Goal: Task Accomplishment & Management: Manage account settings

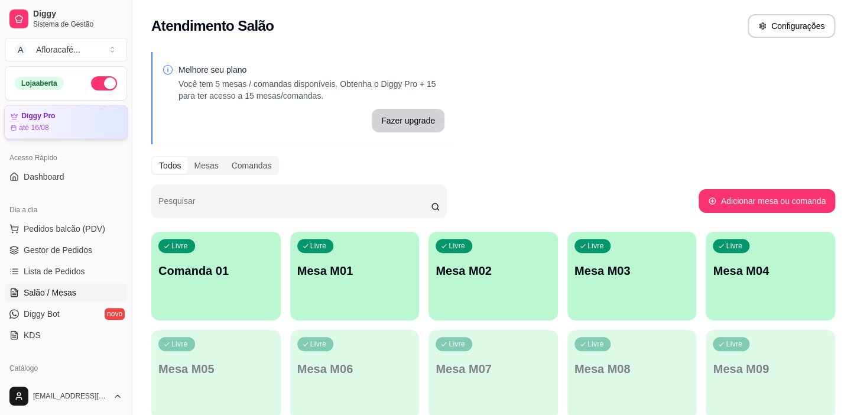
click at [77, 123] on div "até 16/08" at bounding box center [66, 127] width 110 height 9
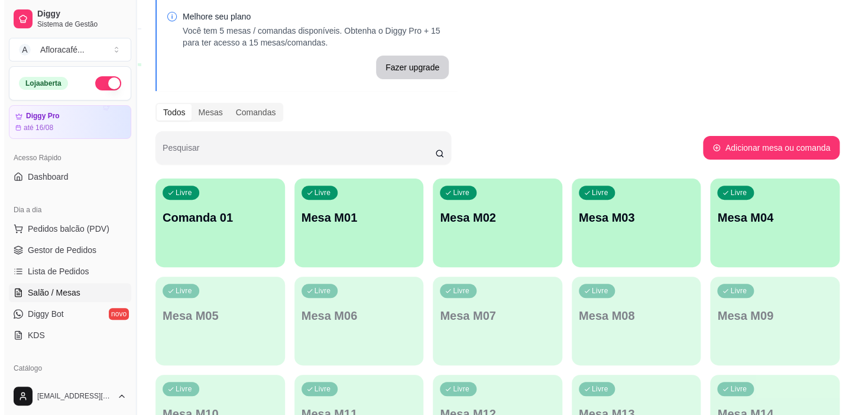
scroll to position [271, 0]
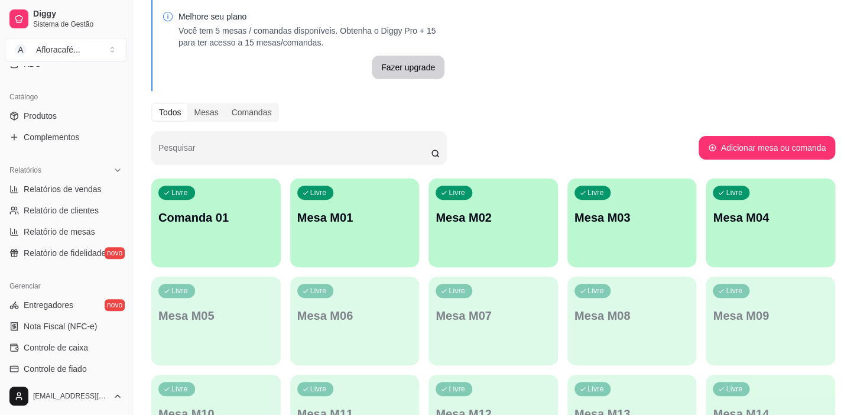
click at [324, 208] on div "Livre Mesa M01" at bounding box center [354, 215] width 129 height 74
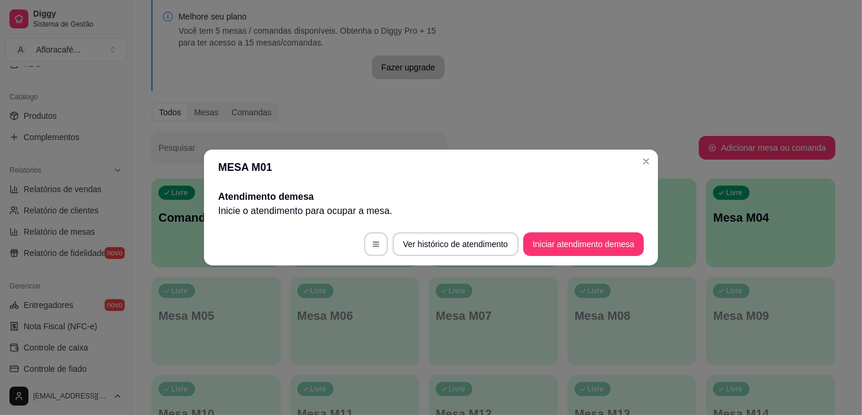
drag, startPoint x: 602, startPoint y: 258, endPoint x: 606, endPoint y: 250, distance: 8.7
click at [603, 254] on footer "Ver histórico de atendimento Iniciar atendimento de mesa" at bounding box center [431, 244] width 454 height 43
click at [611, 248] on button "Iniciar atendimento de mesa" at bounding box center [583, 244] width 121 height 24
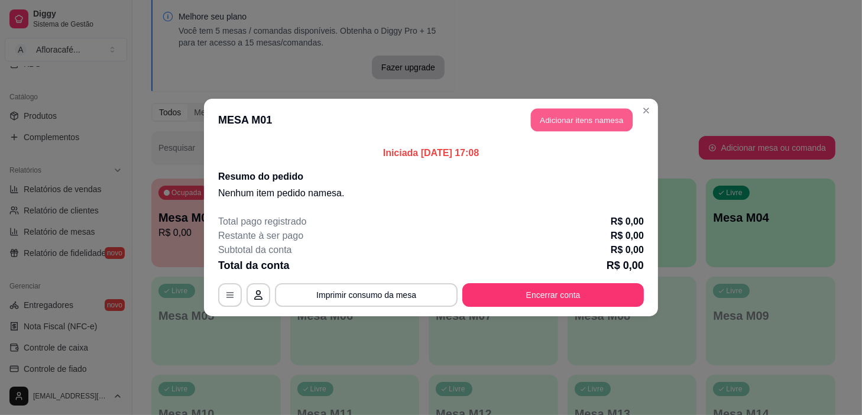
click at [595, 129] on button "Adicionar itens na mesa" at bounding box center [582, 120] width 102 height 23
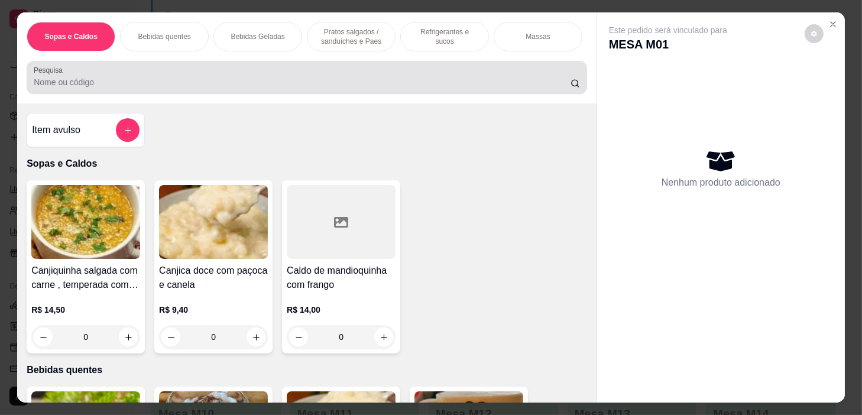
click at [392, 81] on input "Pesquisa" at bounding box center [302, 82] width 537 height 12
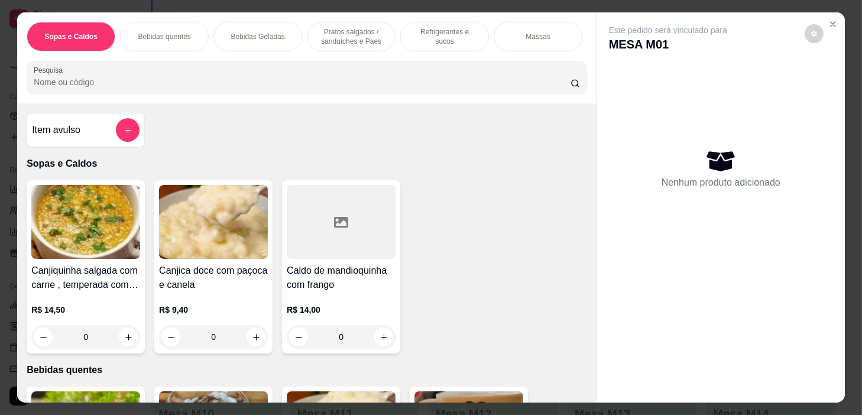
click at [279, 34] on div "Bebidas Geladas" at bounding box center [257, 37] width 89 height 30
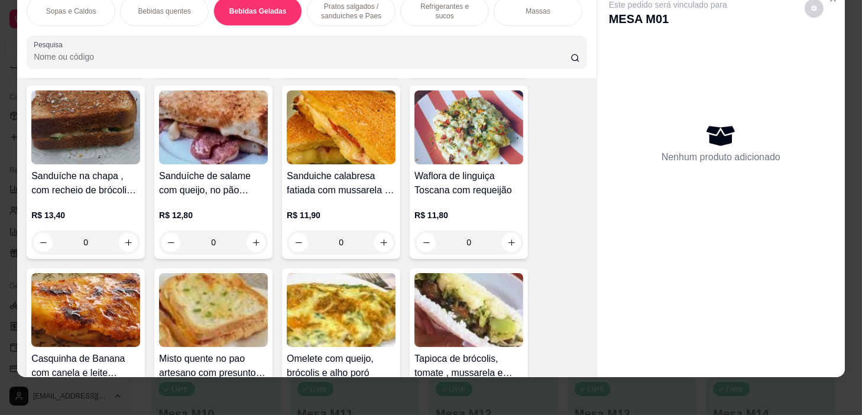
scroll to position [3892, 0]
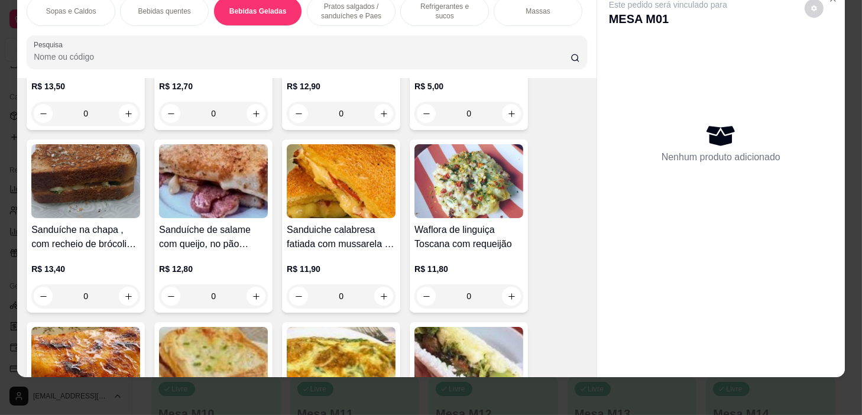
click at [166, 6] on p "Bebidas quentes" at bounding box center [164, 10] width 53 height 9
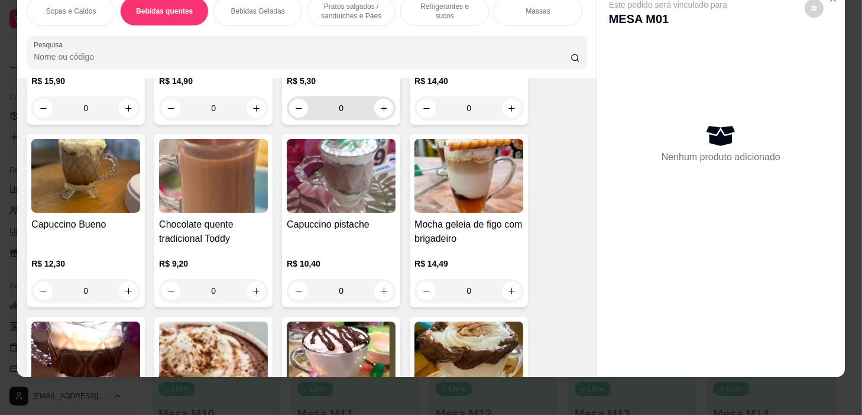
scroll to position [1011, 0]
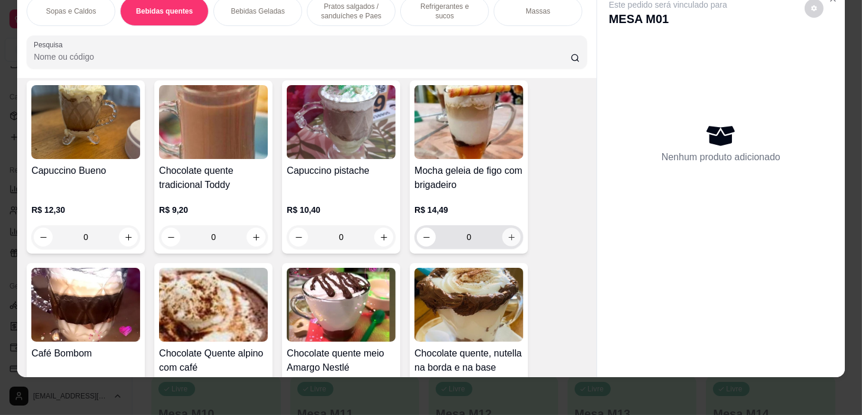
click at [508, 230] on button "increase-product-quantity" at bounding box center [511, 237] width 18 height 18
type input "1"
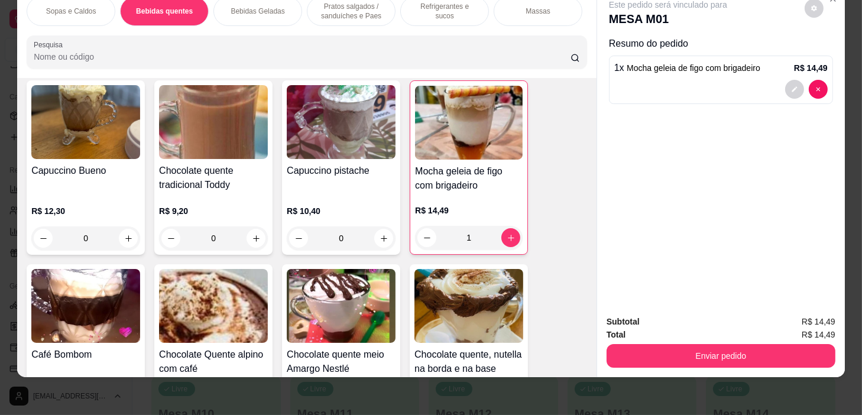
scroll to position [0, 461]
click at [473, 9] on p "Pratos Doces e sobremesas" at bounding box center [449, 11] width 69 height 19
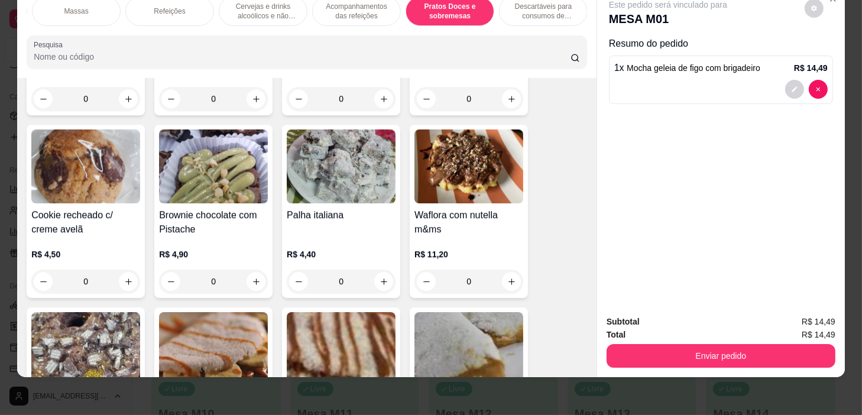
scroll to position [8526, 0]
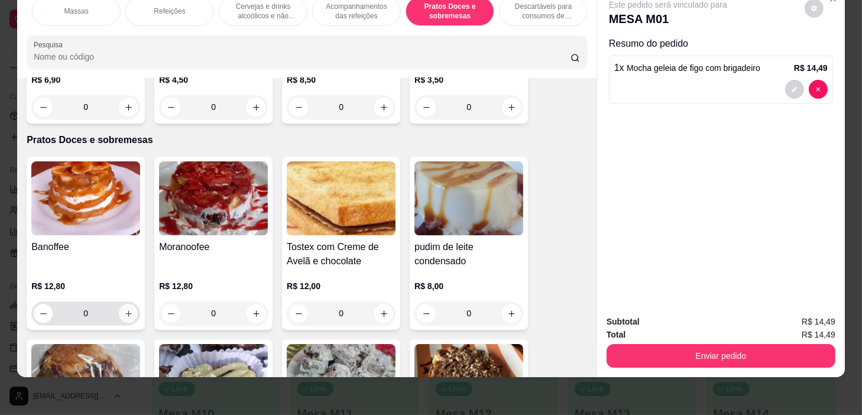
click at [122, 307] on button "increase-product-quantity" at bounding box center [128, 313] width 19 height 19
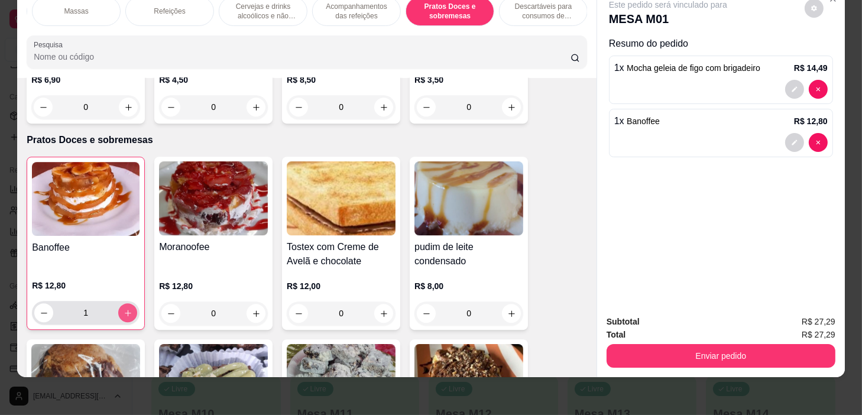
type input "1"
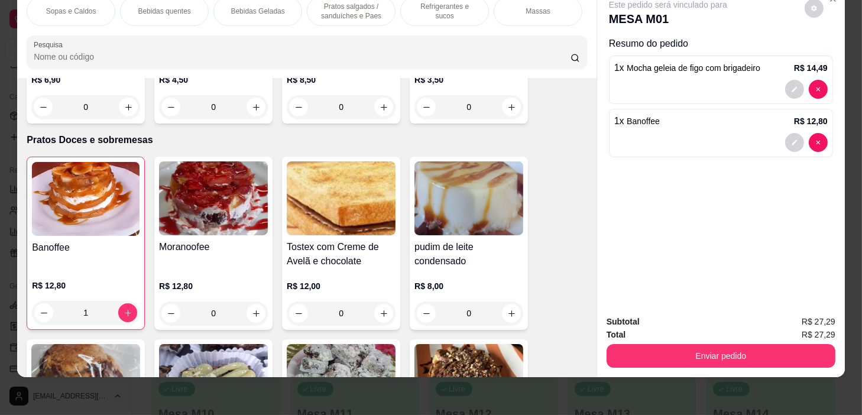
drag, startPoint x: 152, startPoint y: 5, endPoint x: 297, endPoint y: 337, distance: 361.7
click at [152, 6] on p "Bebidas quentes" at bounding box center [164, 10] width 53 height 9
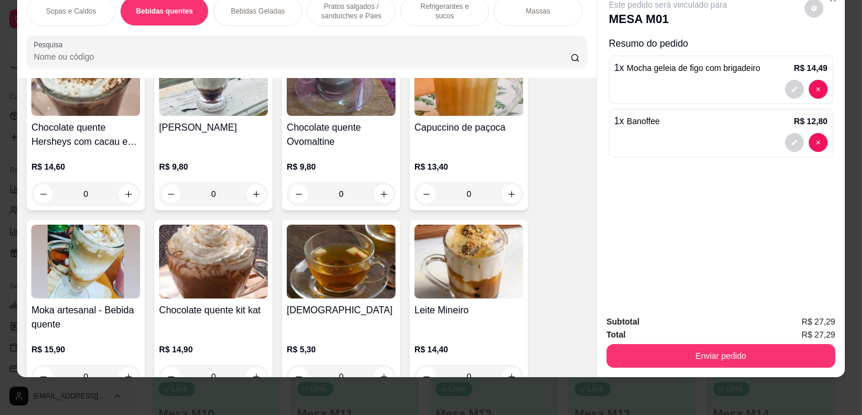
scroll to position [797, 0]
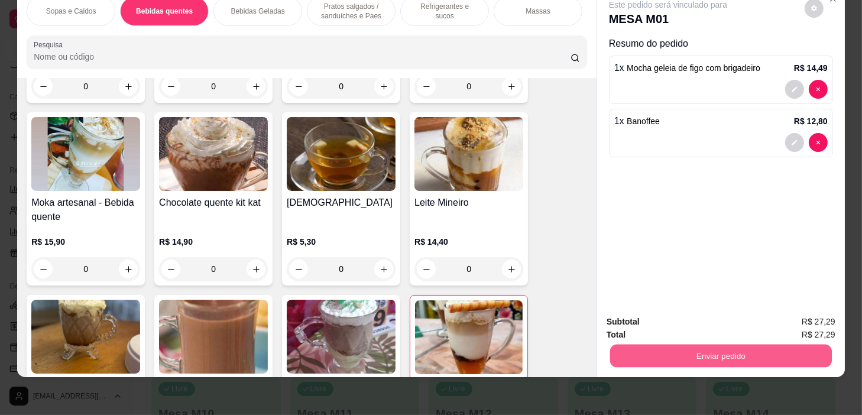
click at [812, 347] on button "Enviar pedido" at bounding box center [721, 355] width 222 height 23
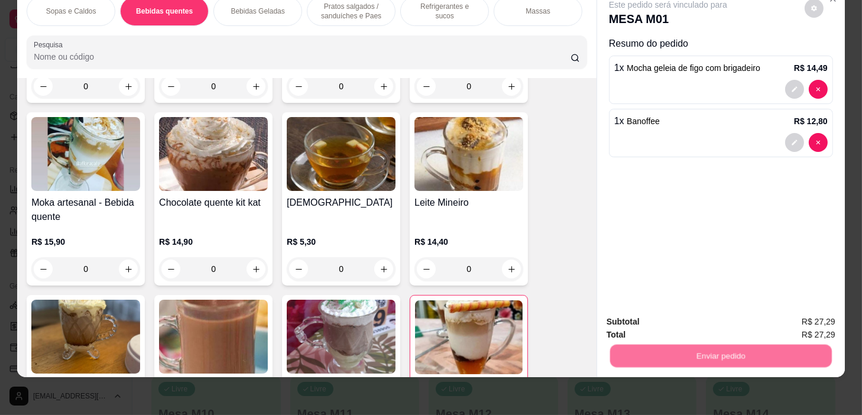
click at [798, 317] on button "Sim, quero registrar" at bounding box center [794, 319] width 88 height 22
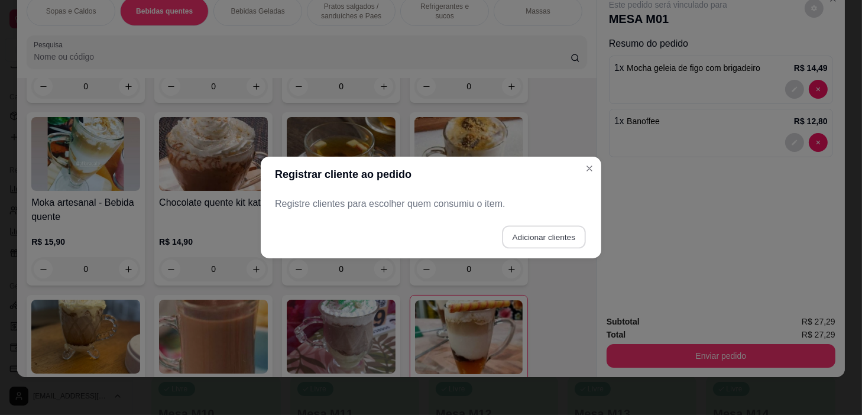
click at [526, 229] on button "Adicionar clientes" at bounding box center [543, 237] width 83 height 23
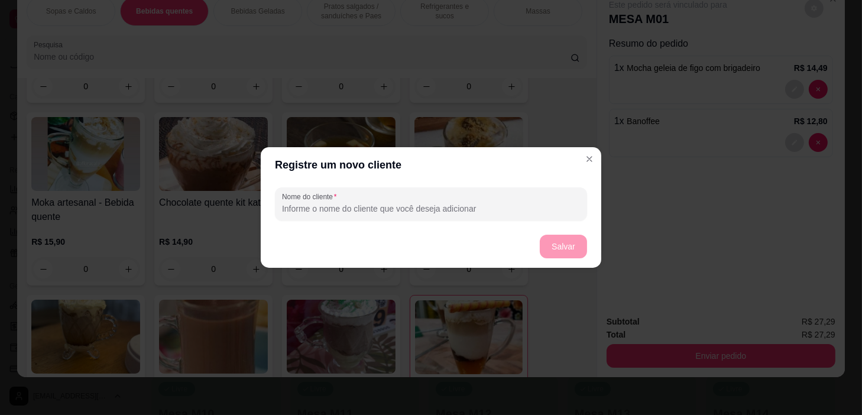
click at [521, 204] on input "Nome do cliente" at bounding box center [431, 209] width 298 height 12
type input "1"
click at [569, 239] on button "Salvar" at bounding box center [562, 247] width 47 height 24
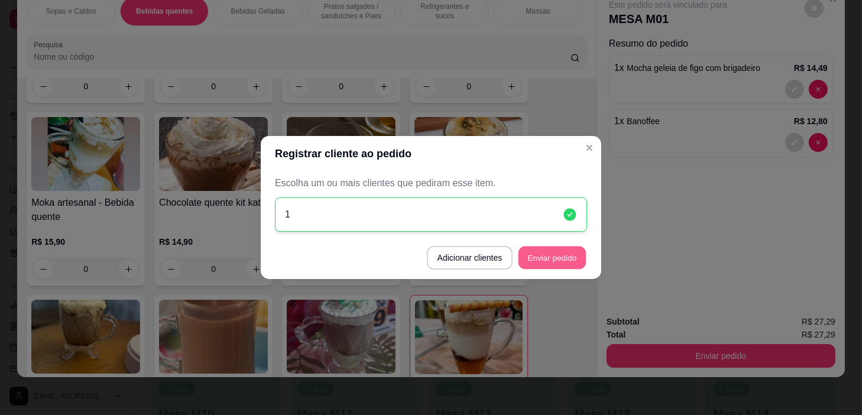
click at [555, 268] on button "Enviar pedido" at bounding box center [551, 257] width 67 height 23
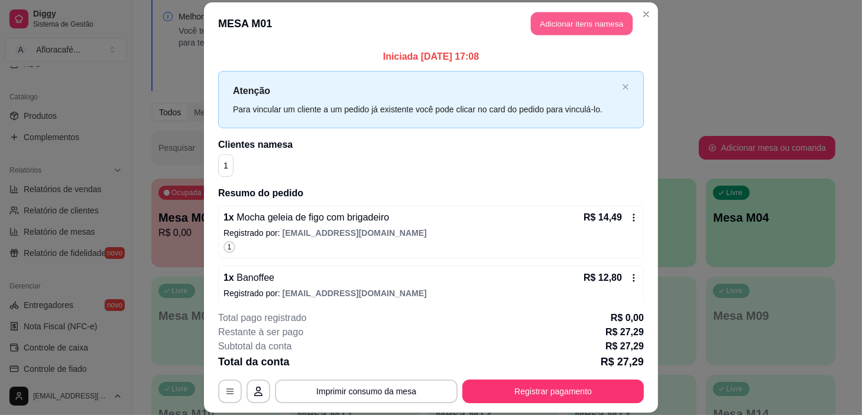
click at [591, 25] on button "Adicionar itens na mesa" at bounding box center [582, 23] width 102 height 23
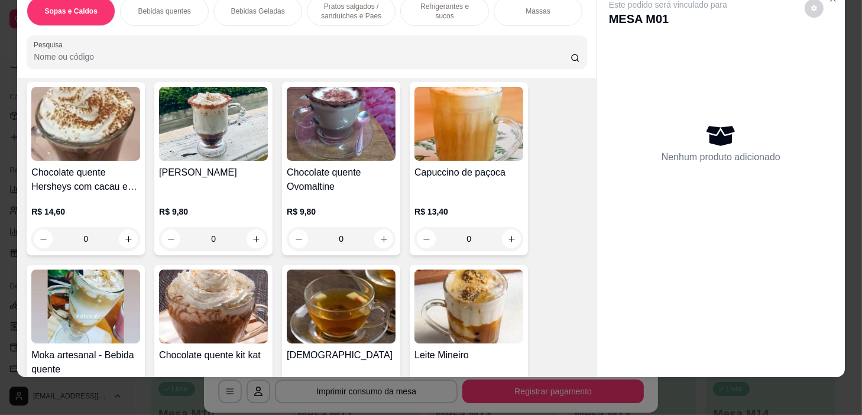
scroll to position [859, 0]
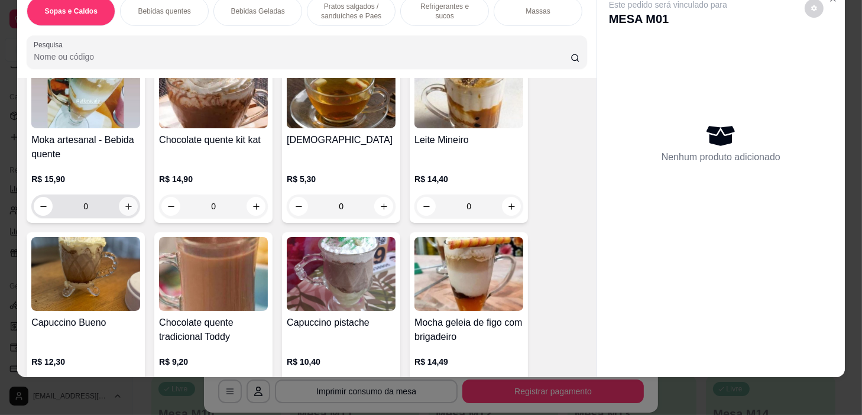
click at [119, 209] on button "increase-product-quantity" at bounding box center [128, 206] width 19 height 19
type input "1"
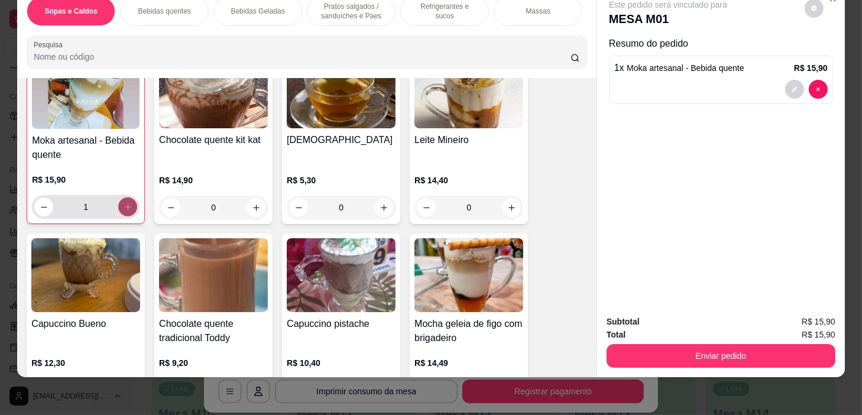
scroll to position [860, 0]
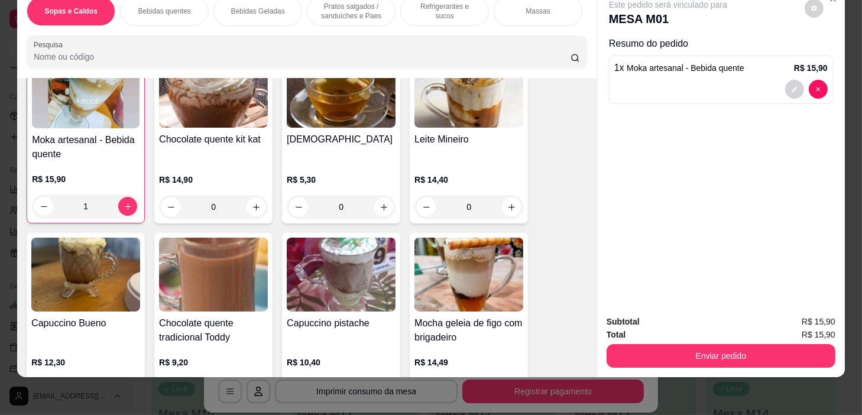
click at [356, 14] on div "Pratos salgados / sanduíches e Paes" at bounding box center [351, 11] width 89 height 30
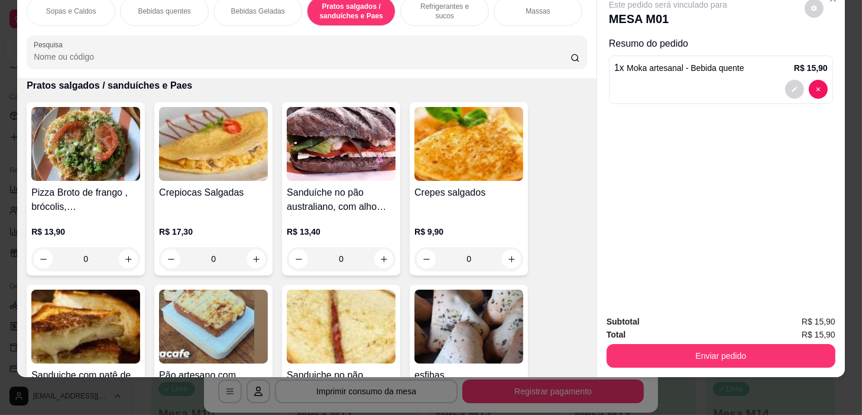
scroll to position [3254, 0]
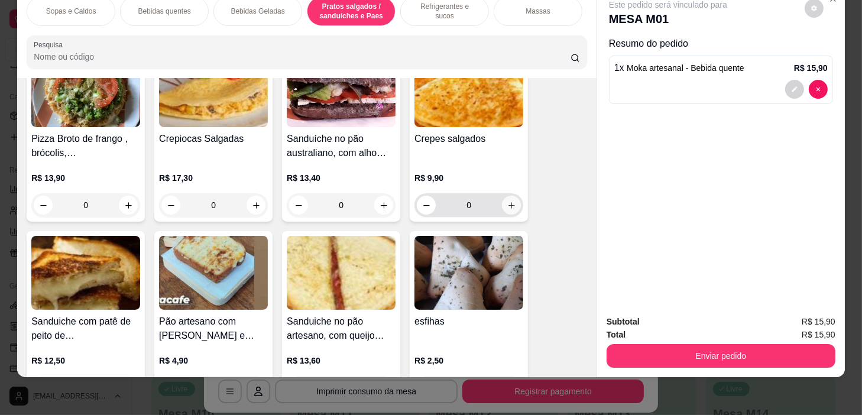
click at [507, 207] on icon "increase-product-quantity" at bounding box center [511, 205] width 9 height 9
type input "1"
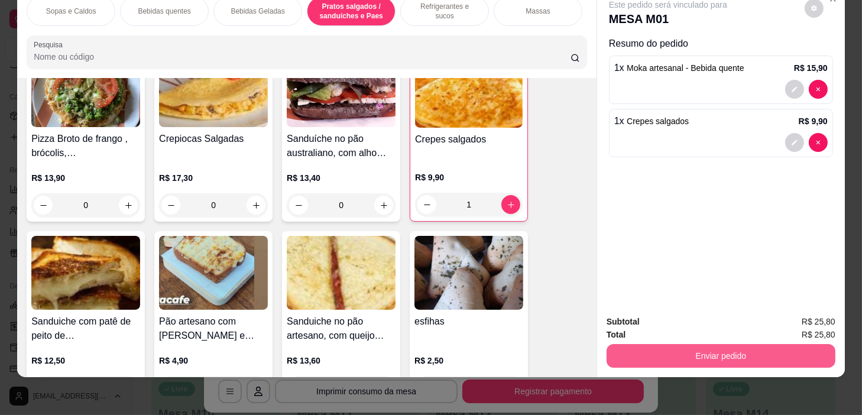
click at [721, 348] on button "Enviar pedido" at bounding box center [720, 356] width 229 height 24
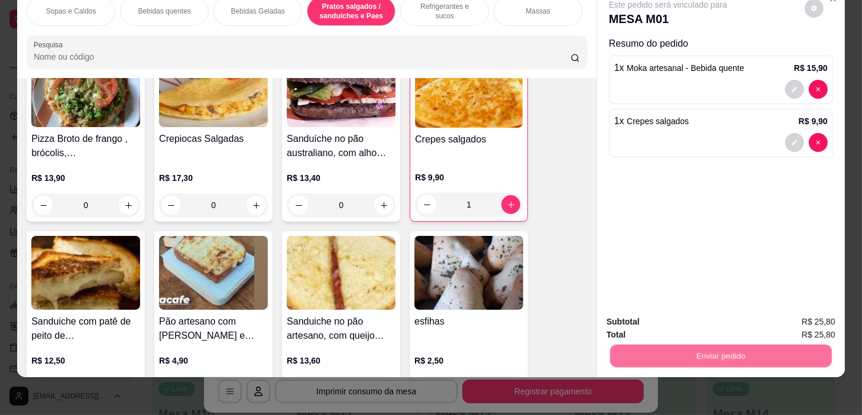
click at [791, 311] on button "Sim, quero registrar" at bounding box center [794, 319] width 85 height 22
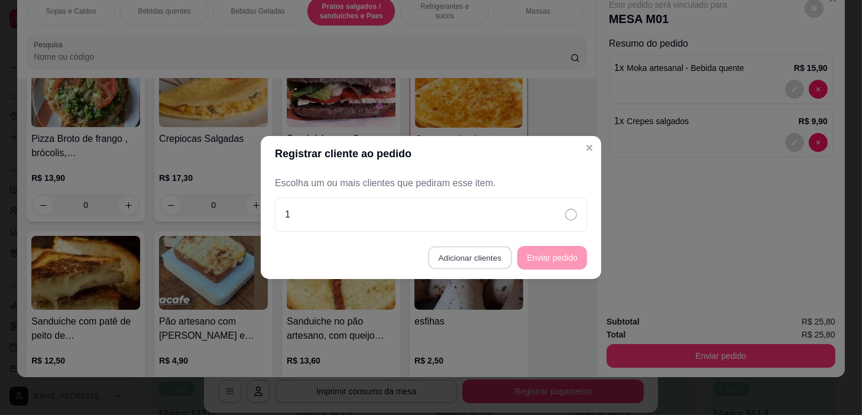
click at [467, 255] on button "Adicionar clientes" at bounding box center [469, 257] width 83 height 23
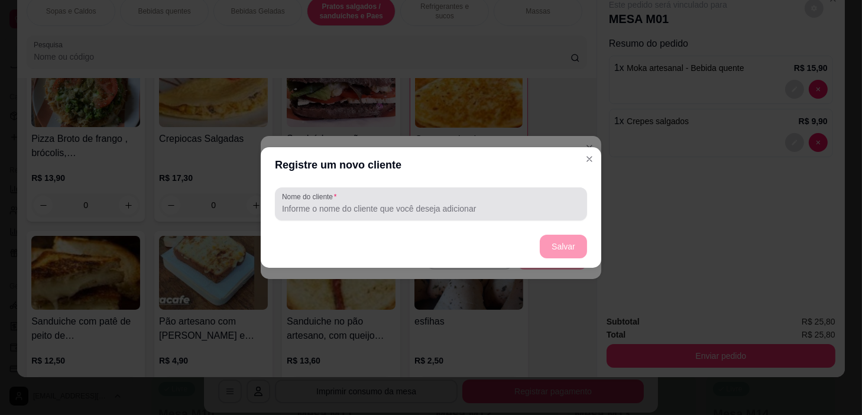
click at [471, 216] on div "Nome do cliente" at bounding box center [431, 203] width 312 height 33
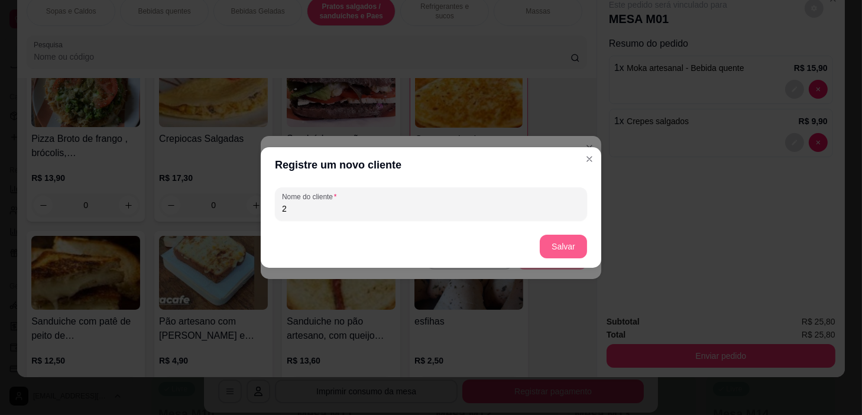
type input "2"
click at [552, 248] on button "Salvar" at bounding box center [562, 247] width 47 height 24
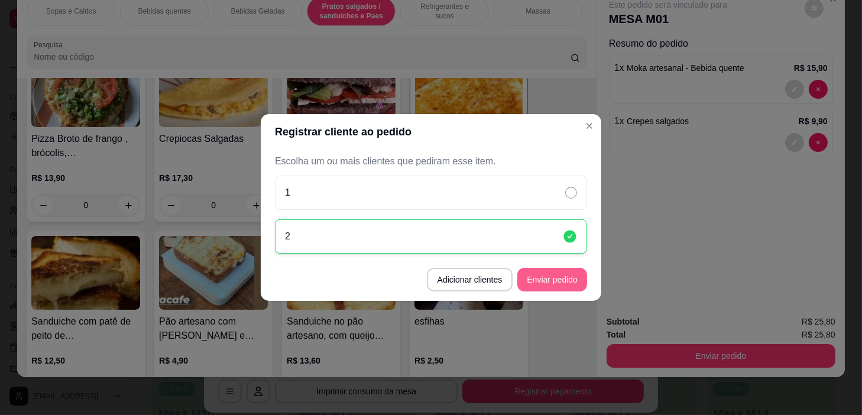
drag, startPoint x: 544, startPoint y: 265, endPoint x: 544, endPoint y: 274, distance: 8.9
click at [544, 268] on footer "Adicionar clientes Enviar pedido" at bounding box center [431, 279] width 340 height 43
click at [543, 277] on button "Enviar pedido" at bounding box center [552, 280] width 70 height 24
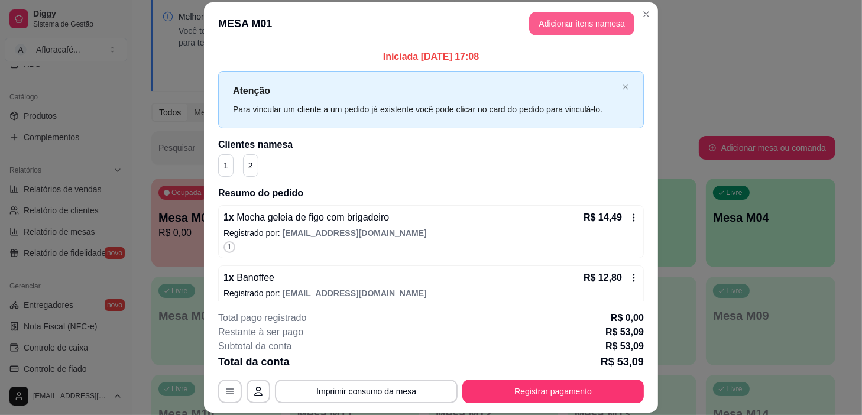
click at [566, 27] on button "Adicionar itens na mesa" at bounding box center [581, 24] width 105 height 24
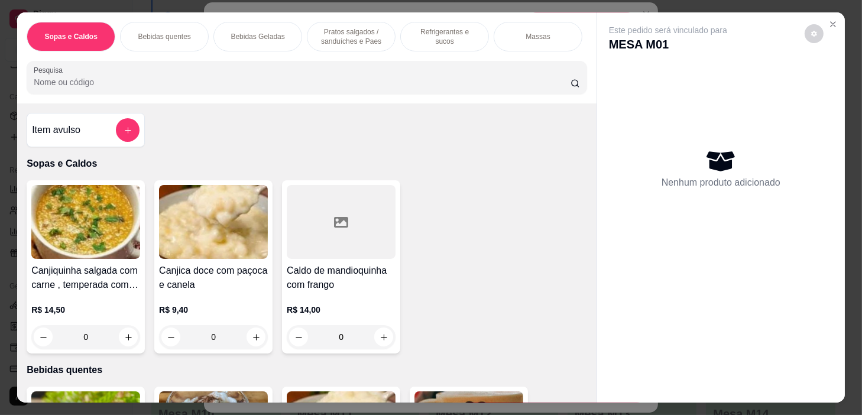
click at [180, 32] on p "Bebidas quentes" at bounding box center [164, 36] width 53 height 9
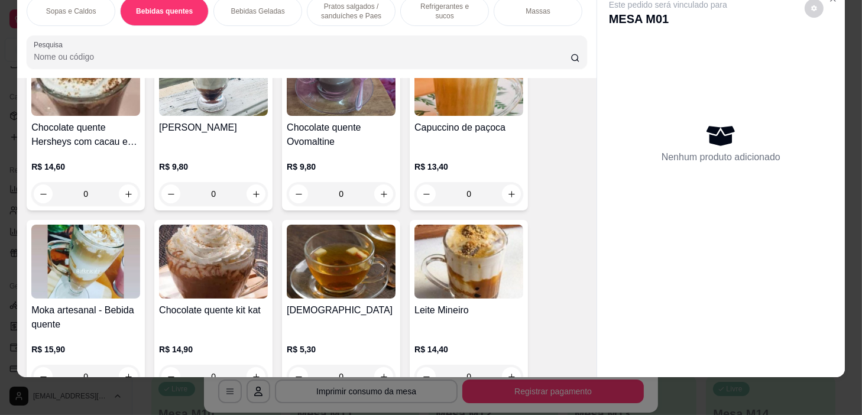
scroll to position [743, 0]
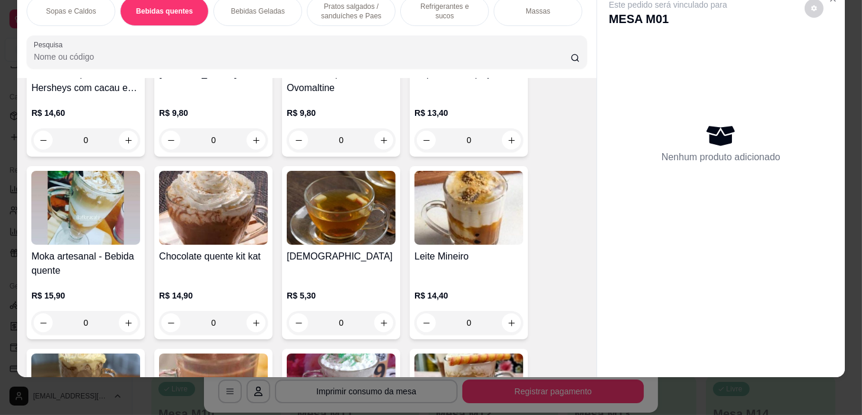
click at [251, 324] on div "0" at bounding box center [213, 323] width 109 height 24
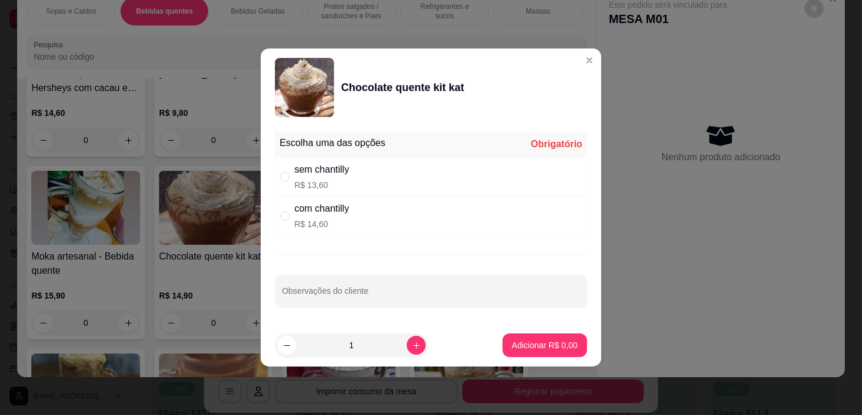
click at [362, 240] on div "Escolha uma das opções Obrigatório sem chantilly R$ 13,60 com chantilly R$ 14,6…" at bounding box center [431, 224] width 340 height 197
click at [359, 236] on div "Escolha uma das opções Obrigatório sem chantilly R$ 13,60 com chantilly R$ 14,6…" at bounding box center [431, 224] width 340 height 197
click at [281, 213] on input "" at bounding box center [284, 215] width 9 height 9
radio input "true"
click at [568, 339] on button "Adicionar R$ 14,60" at bounding box center [542, 345] width 87 height 23
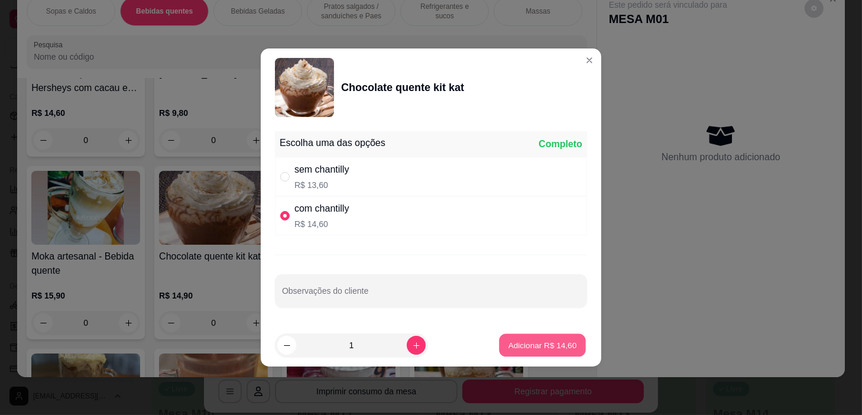
type input "1"
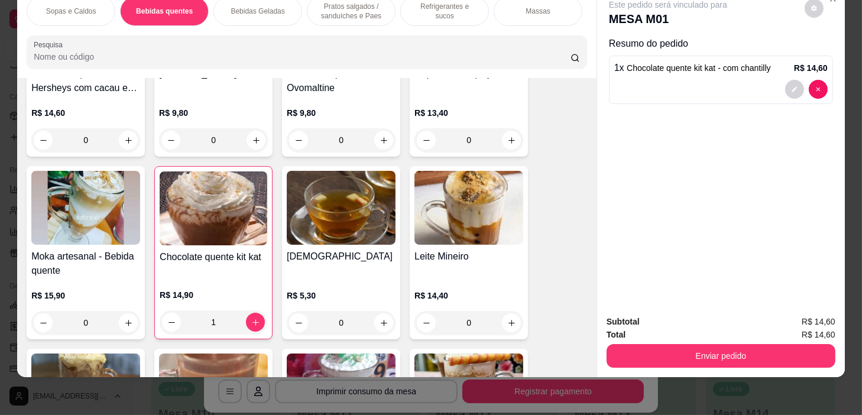
click at [376, 11] on p "Pratos salgados / sanduíches e Paes" at bounding box center [351, 11] width 69 height 19
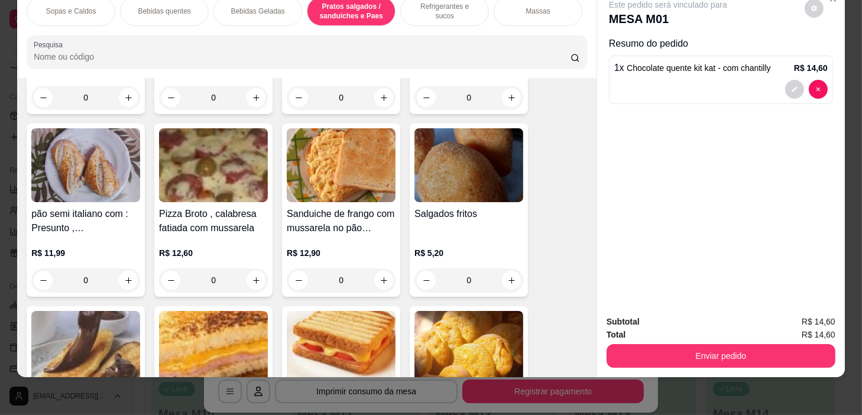
scroll to position [4435, 0]
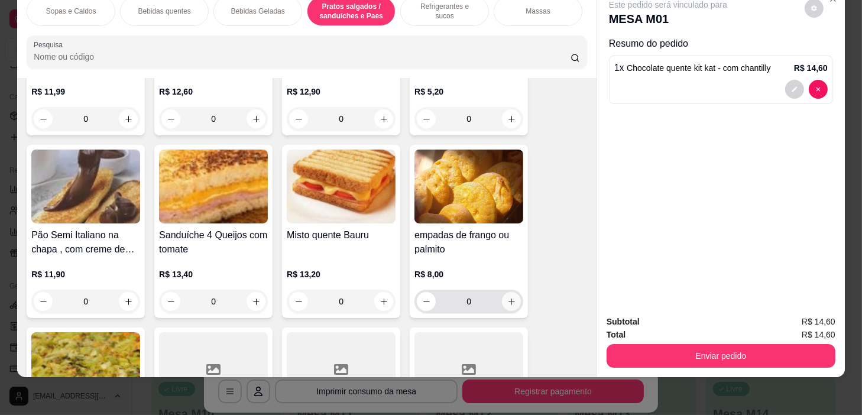
click at [507, 297] on icon "increase-product-quantity" at bounding box center [511, 301] width 9 height 9
type input "1"
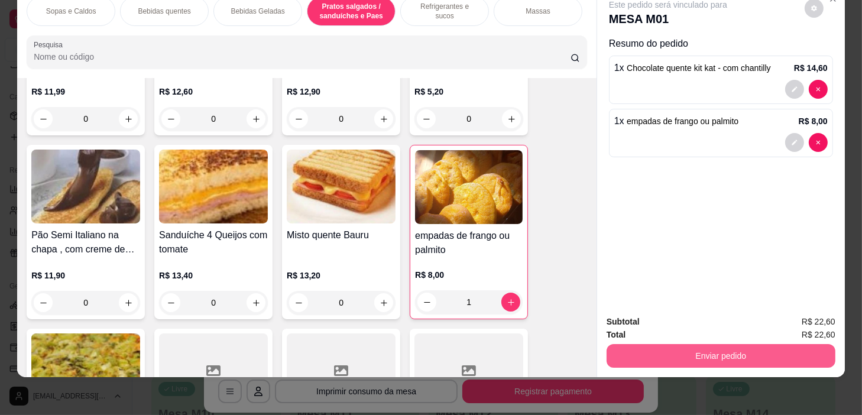
click at [766, 344] on button "Enviar pedido" at bounding box center [720, 356] width 229 height 24
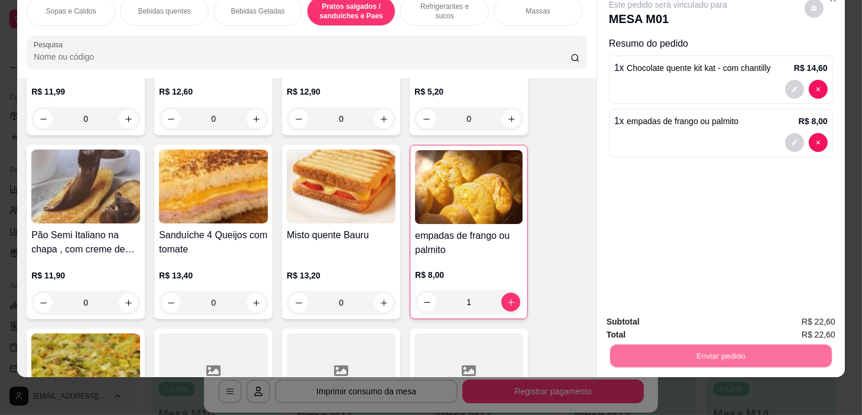
drag, startPoint x: 782, startPoint y: 297, endPoint x: 778, endPoint y: 308, distance: 11.8
click at [781, 301] on div "Deseja registrar o cliente que fez esse pedido? Essa é uma forma de identificar…" at bounding box center [716, 304] width 202 height 51
click at [778, 311] on button "Sim, quero registrar" at bounding box center [794, 319] width 88 height 22
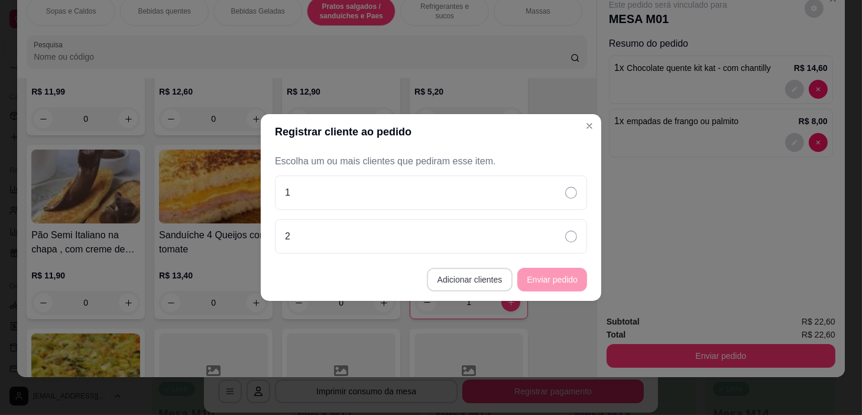
click at [485, 288] on button "Adicionar clientes" at bounding box center [470, 280] width 86 height 24
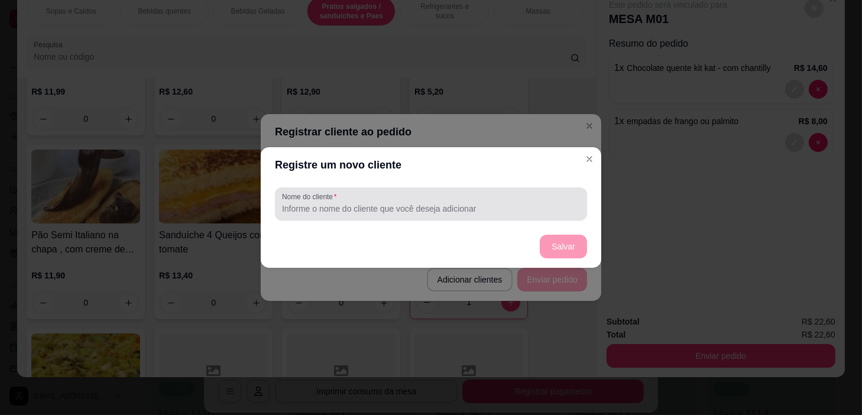
click at [518, 201] on div at bounding box center [431, 204] width 298 height 24
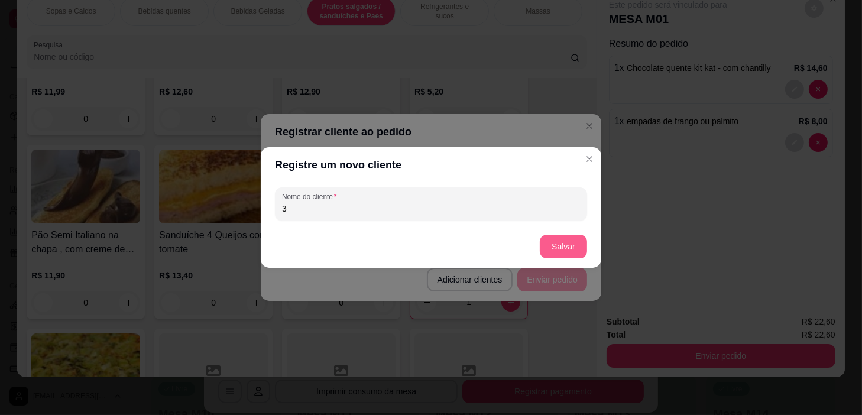
type input "3"
click at [558, 241] on button "Salvar" at bounding box center [563, 246] width 46 height 23
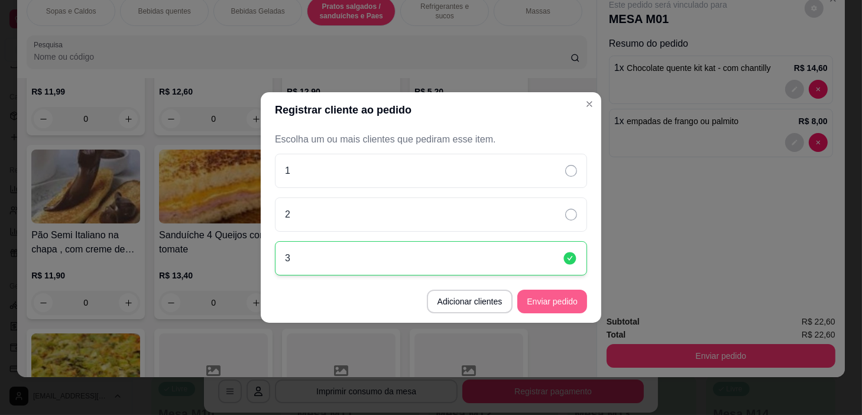
click at [573, 295] on button "Enviar pedido" at bounding box center [552, 302] width 70 height 24
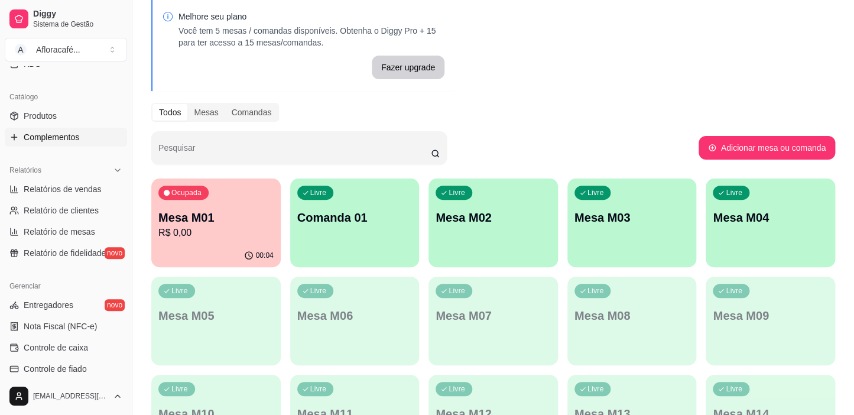
scroll to position [56, 0]
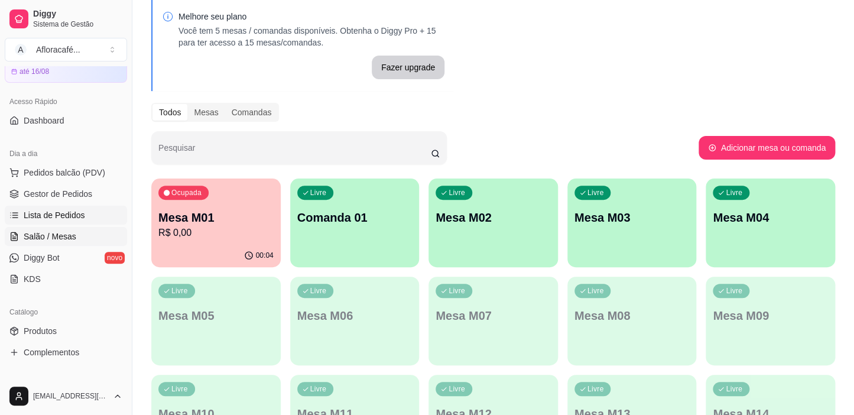
click at [83, 210] on link "Lista de Pedidos" at bounding box center [66, 215] width 122 height 19
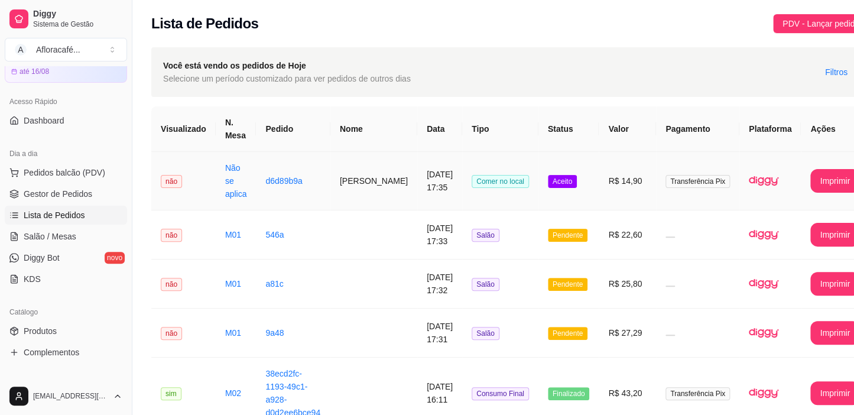
click at [346, 178] on td "[PERSON_NAME]" at bounding box center [373, 181] width 87 height 58
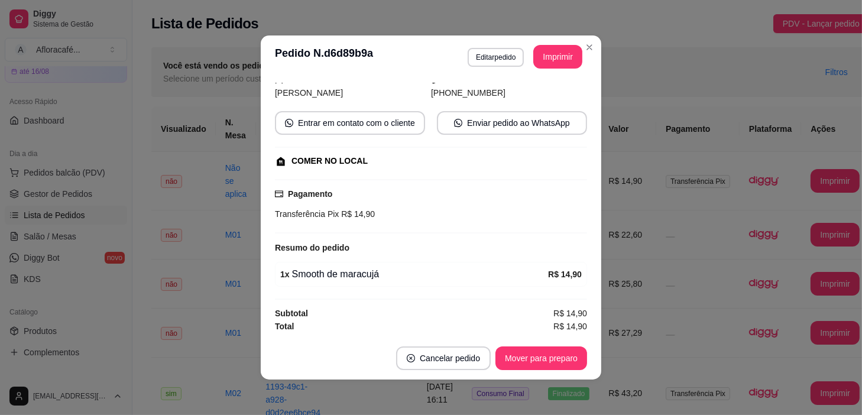
scroll to position [2, 0]
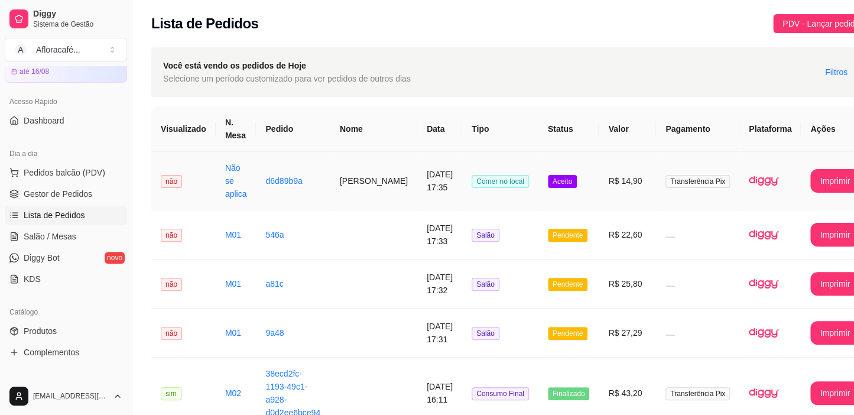
click at [506, 175] on td "Comer no local" at bounding box center [500, 181] width 76 height 58
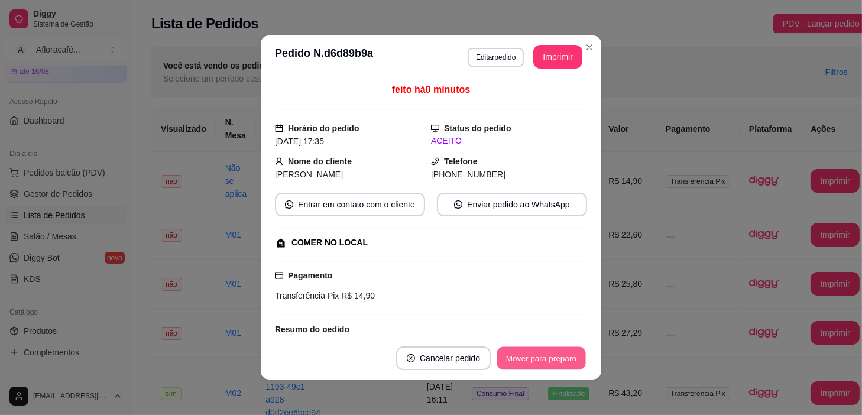
click at [550, 355] on button "Mover para preparo" at bounding box center [540, 358] width 89 height 23
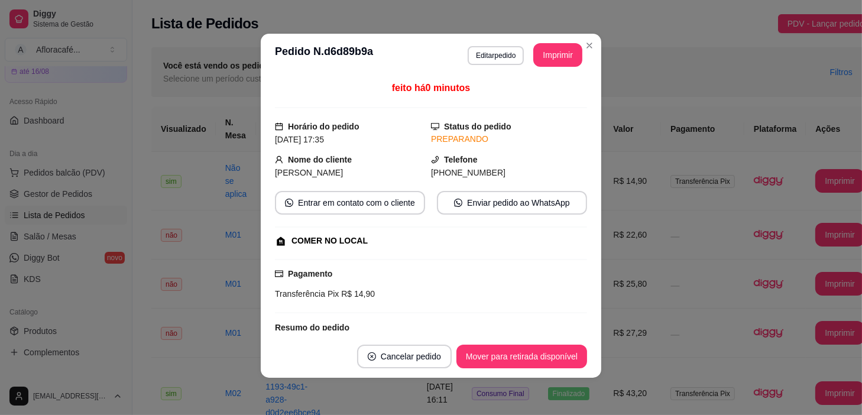
scroll to position [82, 0]
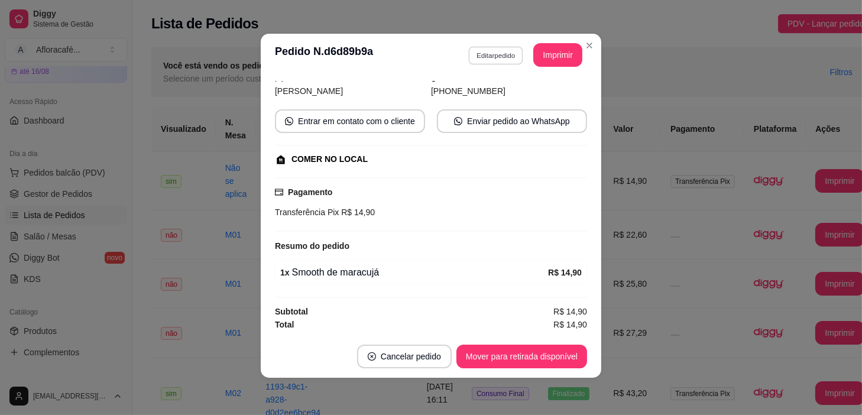
click at [499, 53] on button "Editar pedido" at bounding box center [495, 55] width 55 height 18
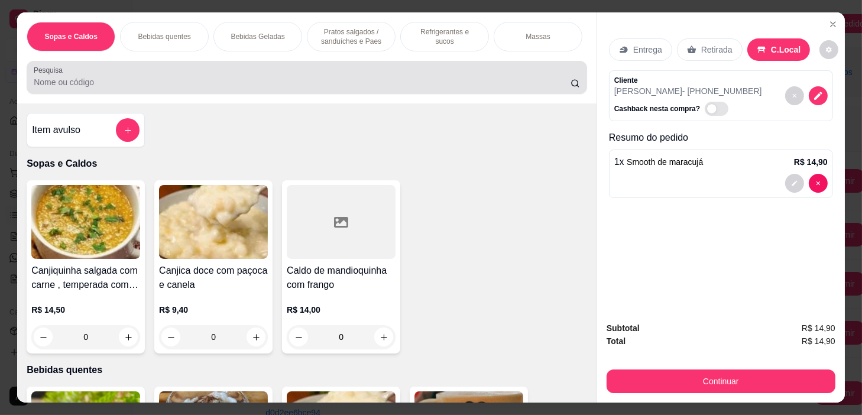
click at [326, 73] on div at bounding box center [307, 78] width 546 height 24
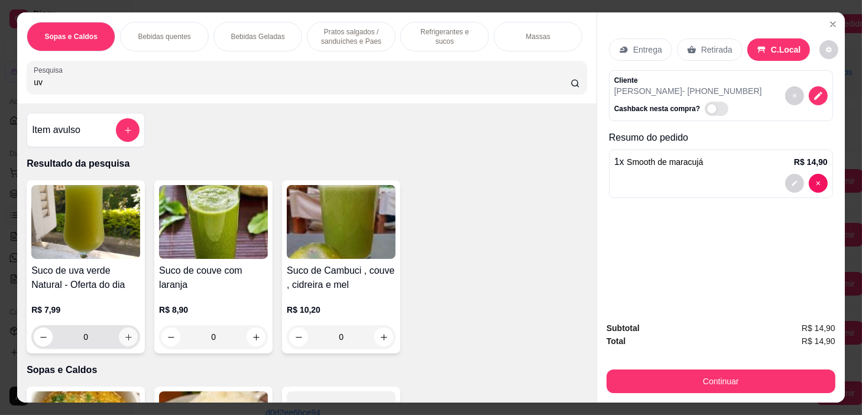
type input "uv"
click at [124, 342] on icon "increase-product-quantity" at bounding box center [128, 337] width 9 height 9
type input "1"
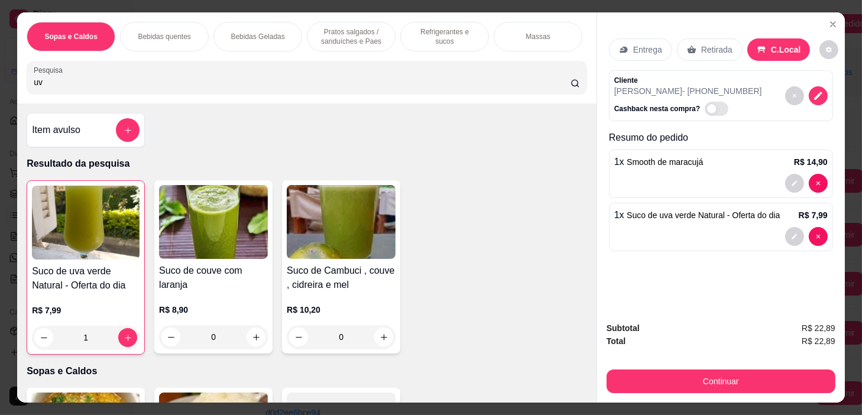
click at [367, 37] on p "Pratos salgados / sanduíches e Paes" at bounding box center [351, 36] width 69 height 19
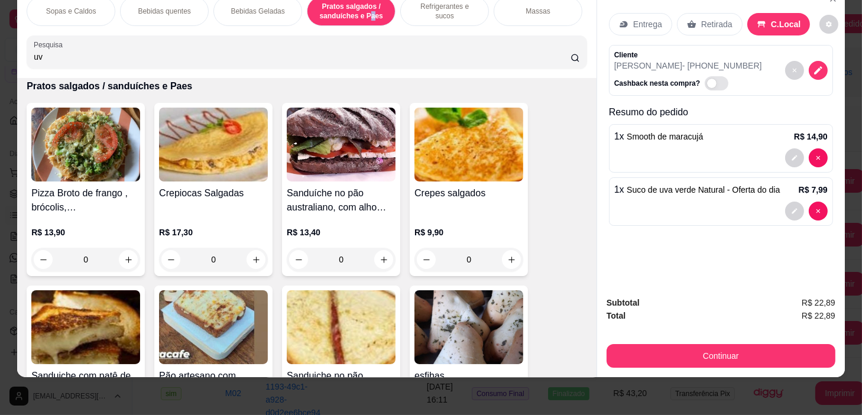
scroll to position [3622, 0]
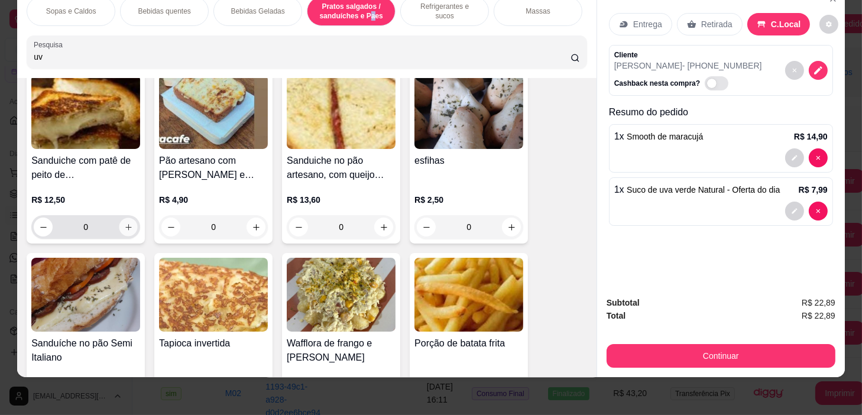
click at [124, 223] on icon "increase-product-quantity" at bounding box center [128, 227] width 9 height 9
type input "1"
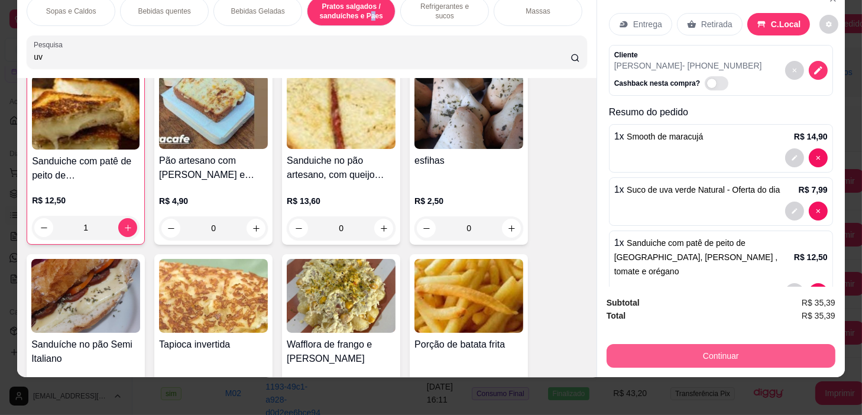
click at [689, 356] on button "Continuar" at bounding box center [720, 356] width 229 height 24
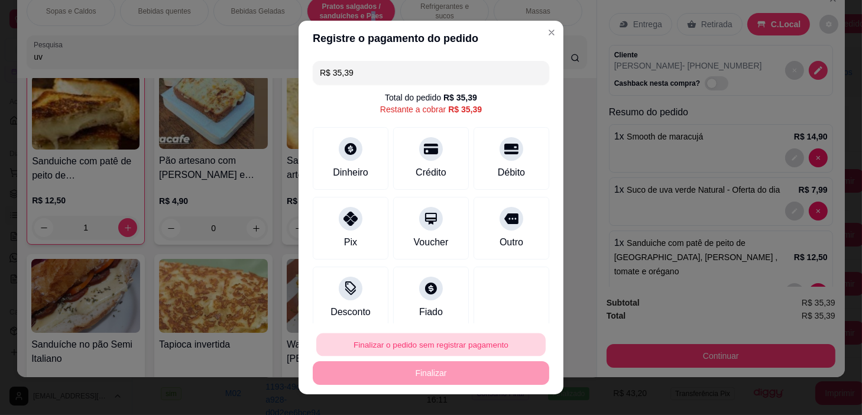
click at [384, 343] on button "Finalizar o pedido sem registrar pagamento" at bounding box center [430, 344] width 229 height 23
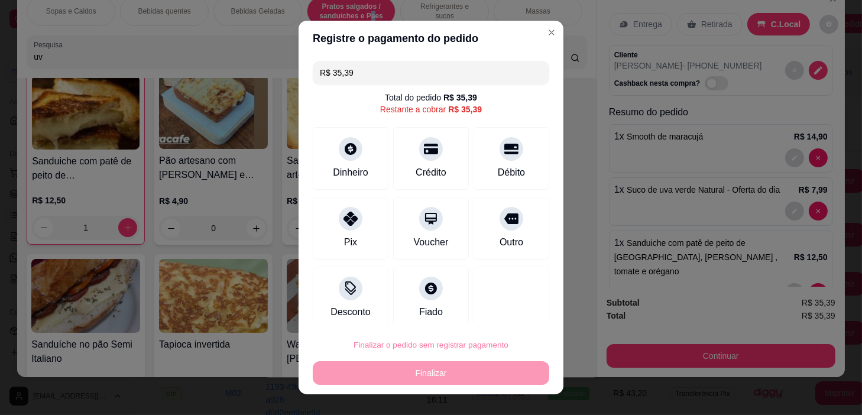
click at [495, 309] on button "Confirmar" at bounding box center [499, 311] width 42 height 18
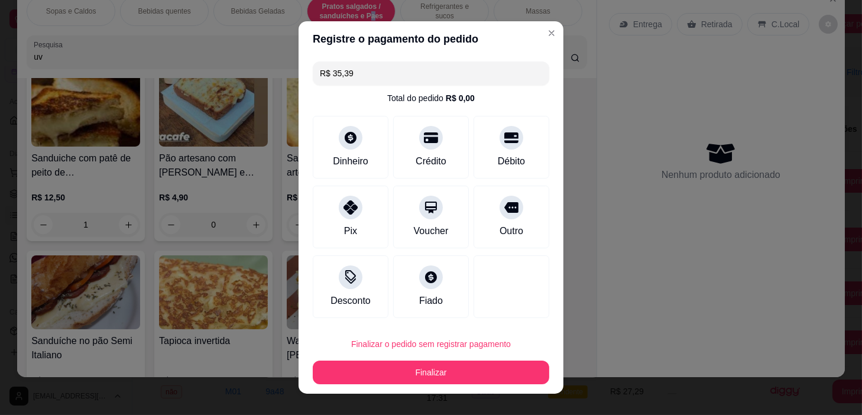
type input "0"
type input "R$ 0,00"
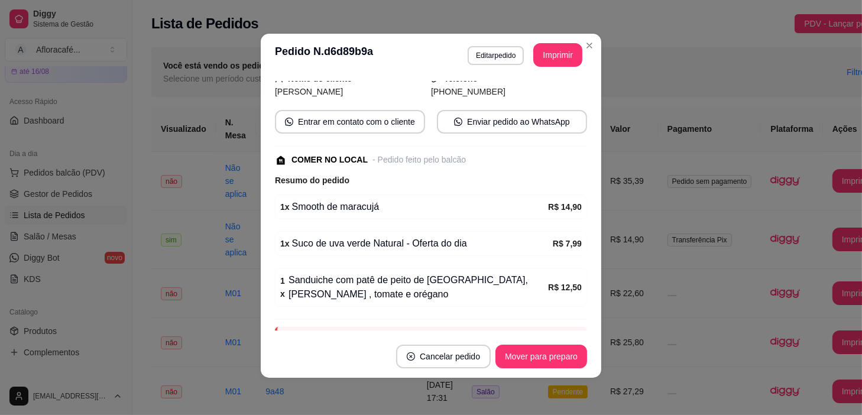
scroll to position [169, 0]
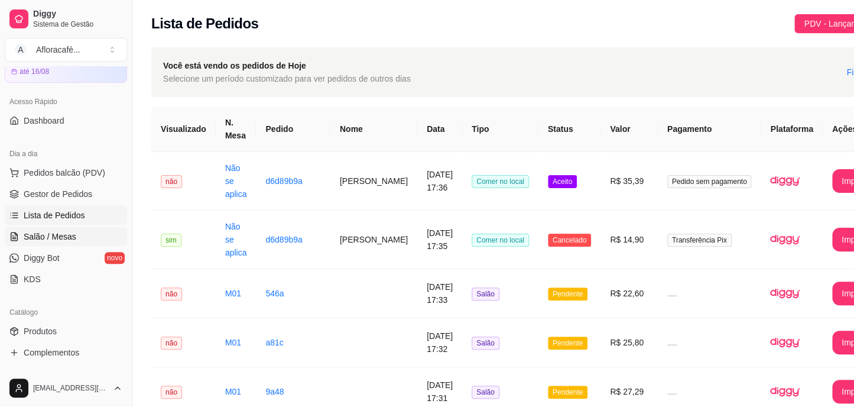
click at [67, 237] on span "Salão / Mesas" at bounding box center [50, 236] width 53 height 12
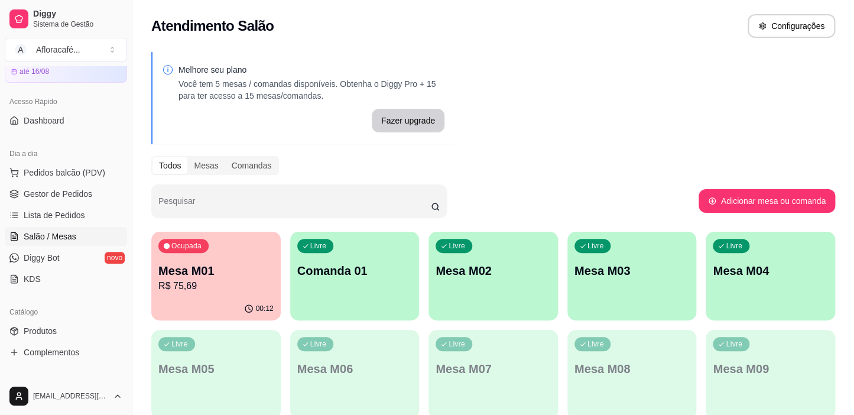
click at [232, 281] on p "R$ 75,69" at bounding box center [215, 286] width 115 height 14
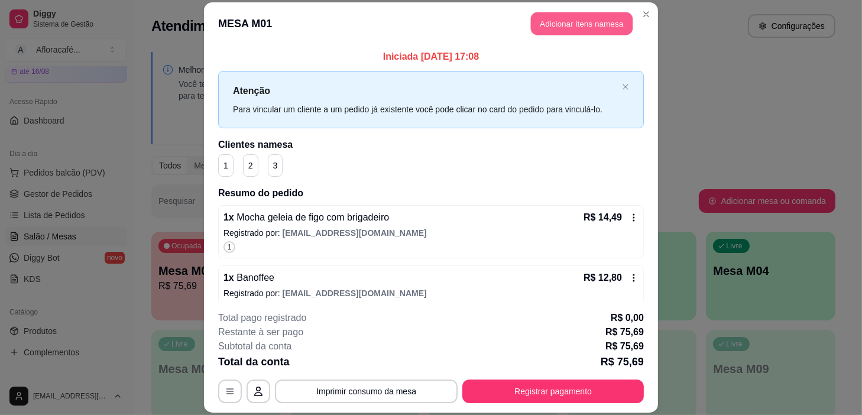
click at [619, 17] on button "Adicionar itens na mesa" at bounding box center [582, 23] width 102 height 23
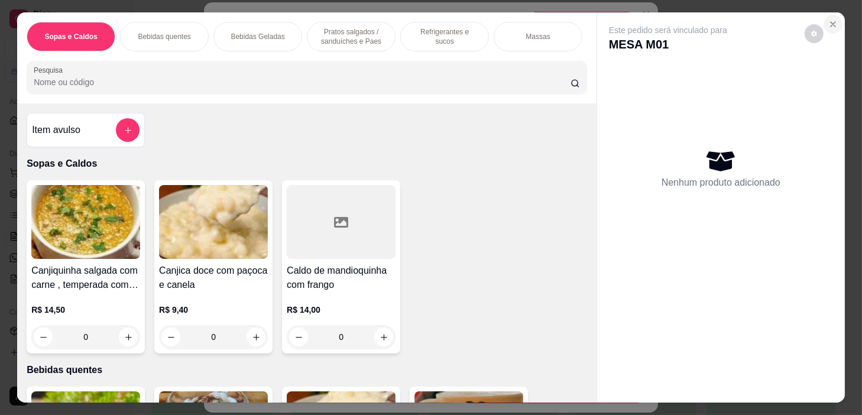
click at [828, 19] on icon "Close" at bounding box center [832, 23] width 9 height 9
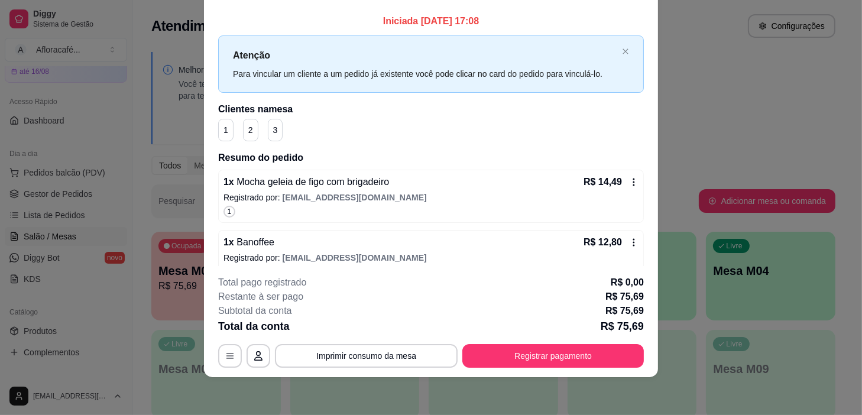
scroll to position [261, 0]
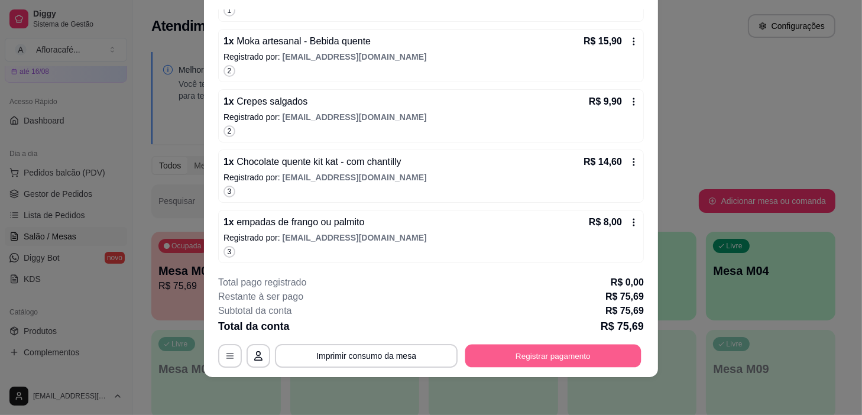
click at [586, 353] on button "Registrar pagamento" at bounding box center [553, 355] width 176 height 23
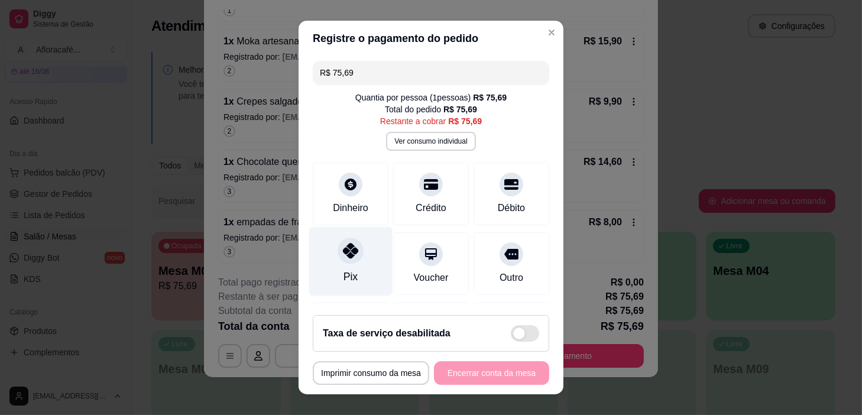
click at [355, 245] on div at bounding box center [350, 251] width 26 height 26
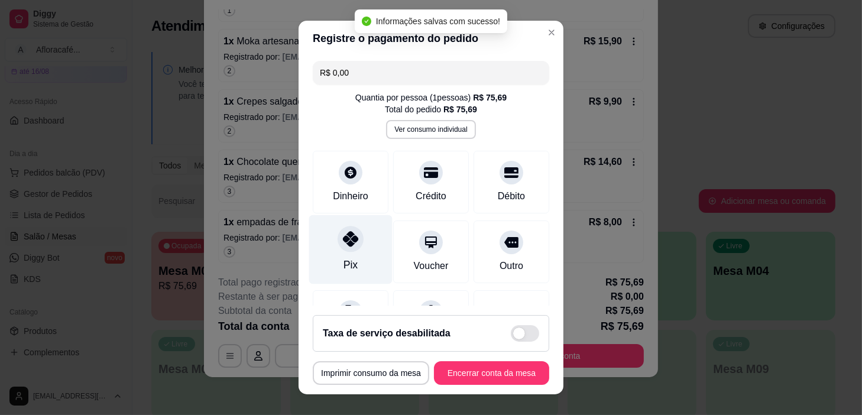
type input "R$ 0,00"
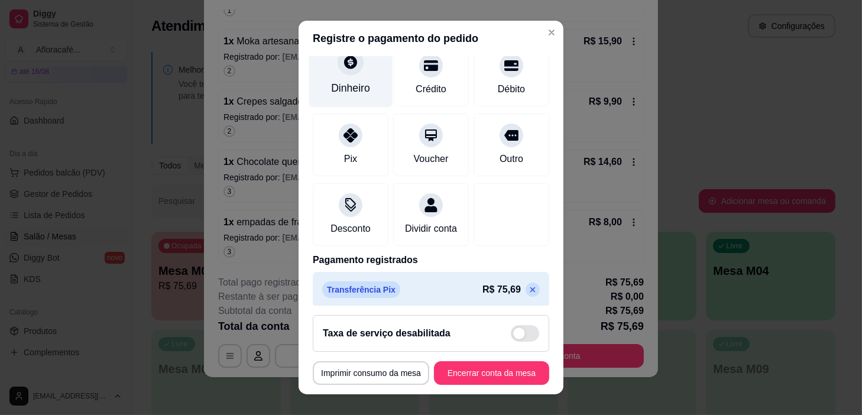
scroll to position [0, 0]
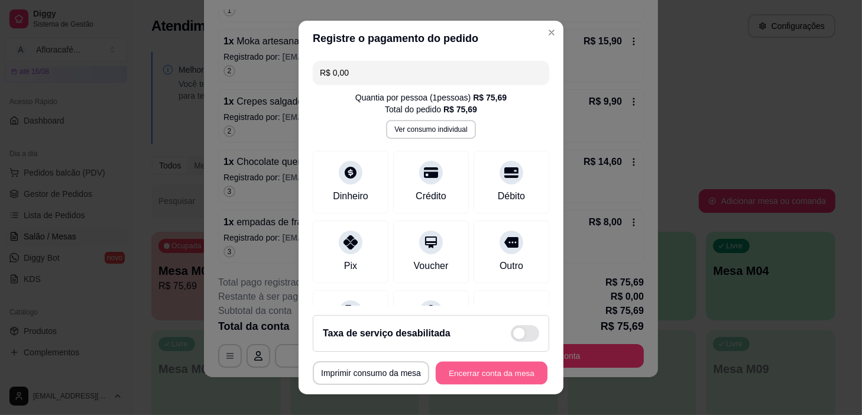
click at [445, 373] on button "Encerrar conta da mesa" at bounding box center [491, 373] width 112 height 23
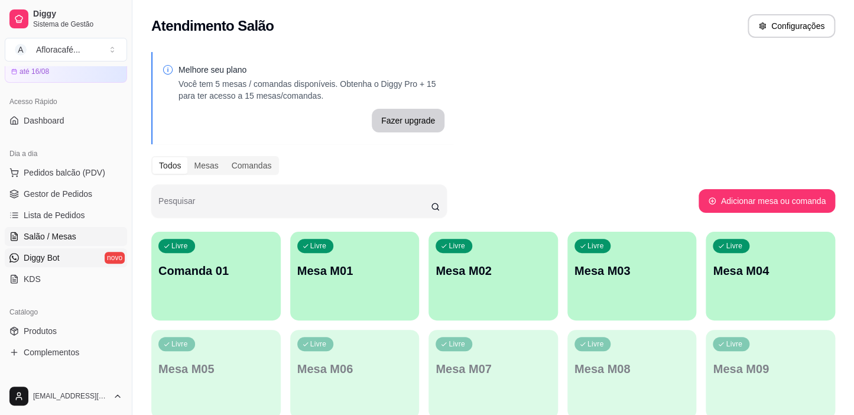
click at [67, 256] on link "Diggy Bot novo" at bounding box center [66, 257] width 122 height 19
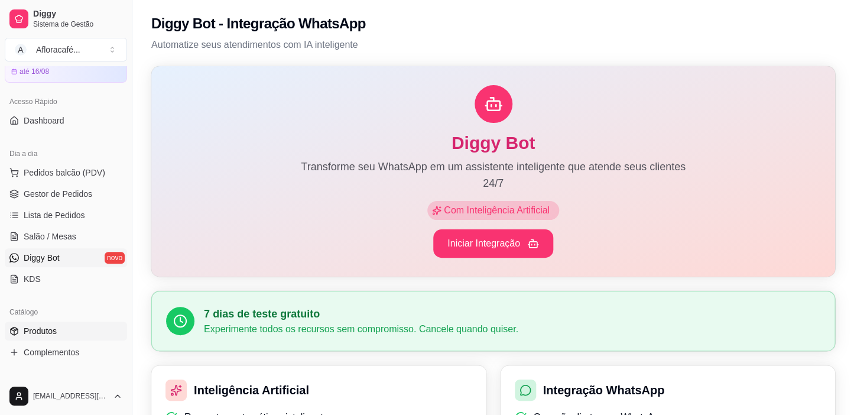
click at [42, 331] on span "Produtos" at bounding box center [40, 331] width 33 height 12
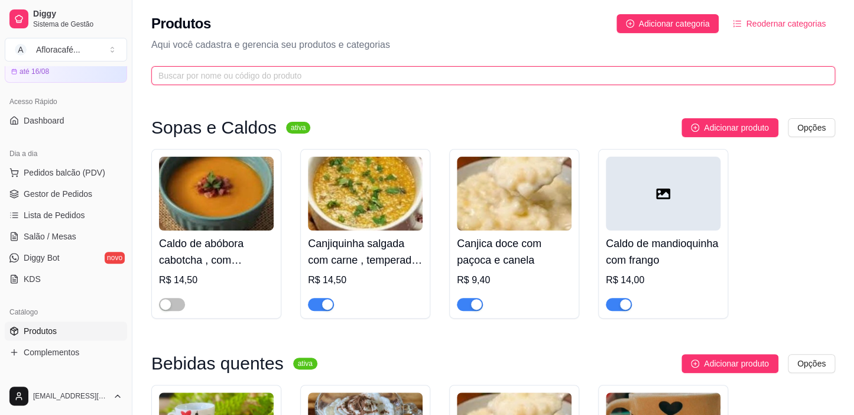
click at [369, 77] on input "text" at bounding box center [488, 75] width 660 height 13
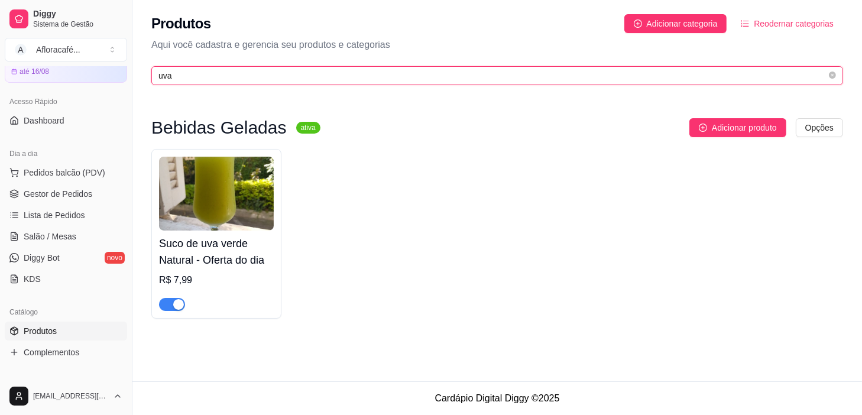
type input "uva"
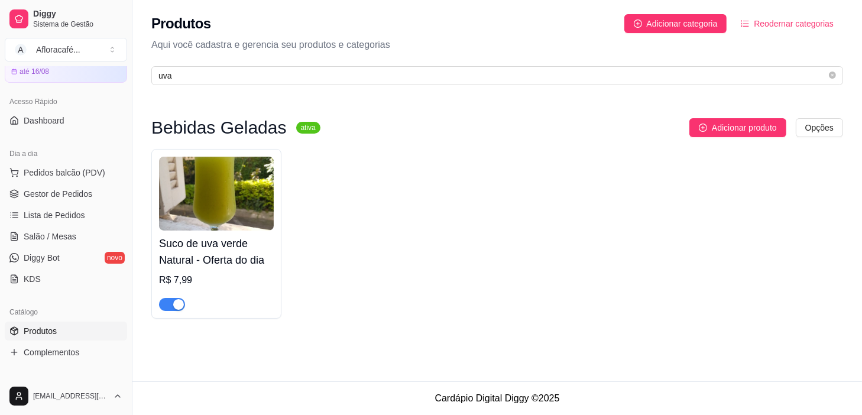
click at [165, 304] on span "button" at bounding box center [172, 304] width 26 height 13
click at [79, 217] on span "Lista de Pedidos" at bounding box center [54, 215] width 61 height 12
